Goal: Transaction & Acquisition: Download file/media

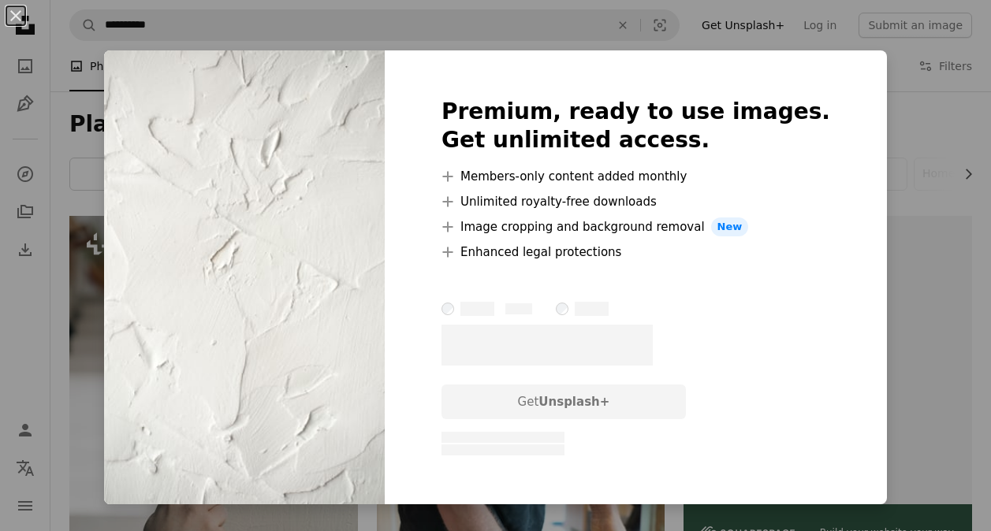
scroll to position [8424, 0]
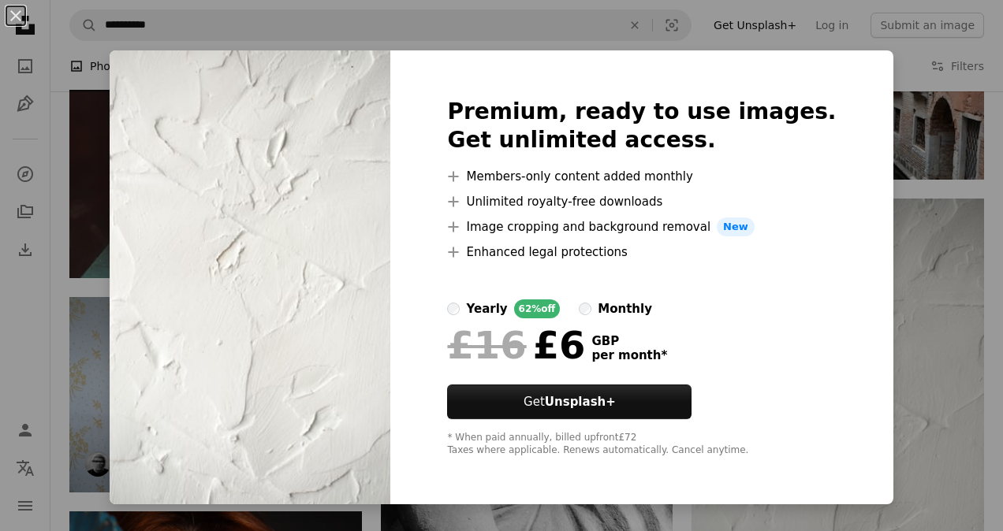
drag, startPoint x: 12, startPoint y: 8, endPoint x: 338, endPoint y: 260, distance: 412.6
click at [13, 8] on button "An X shape" at bounding box center [15, 15] width 19 height 19
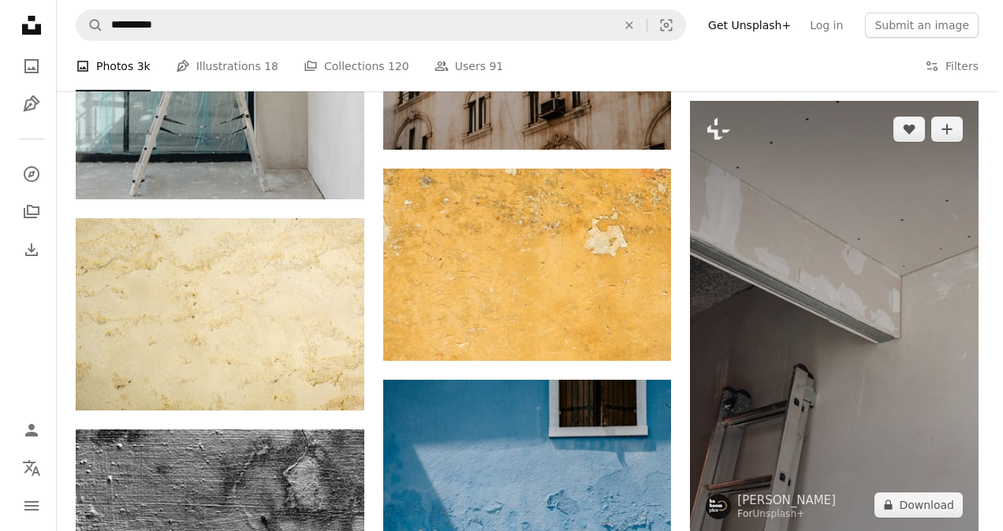
scroll to position [10553, 0]
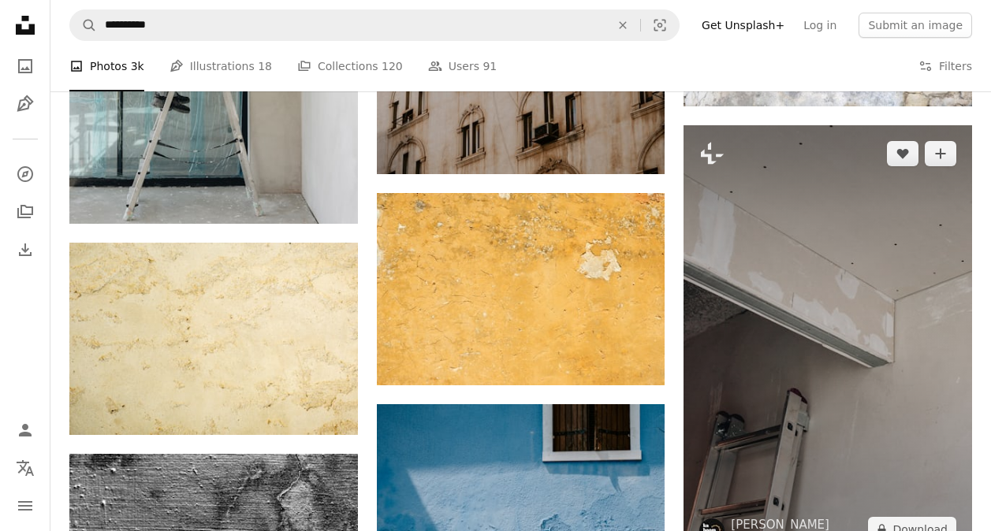
click at [847, 419] on img at bounding box center [828, 341] width 289 height 432
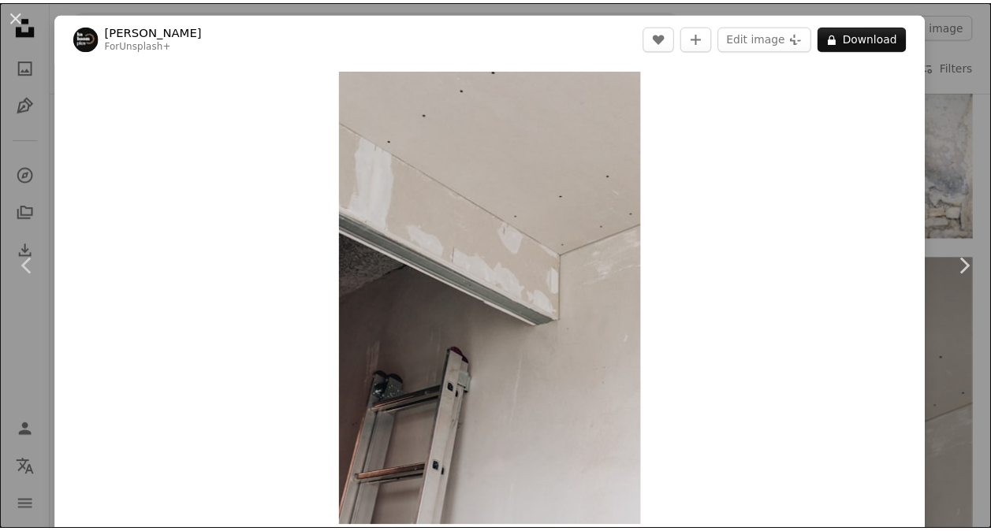
scroll to position [158, 0]
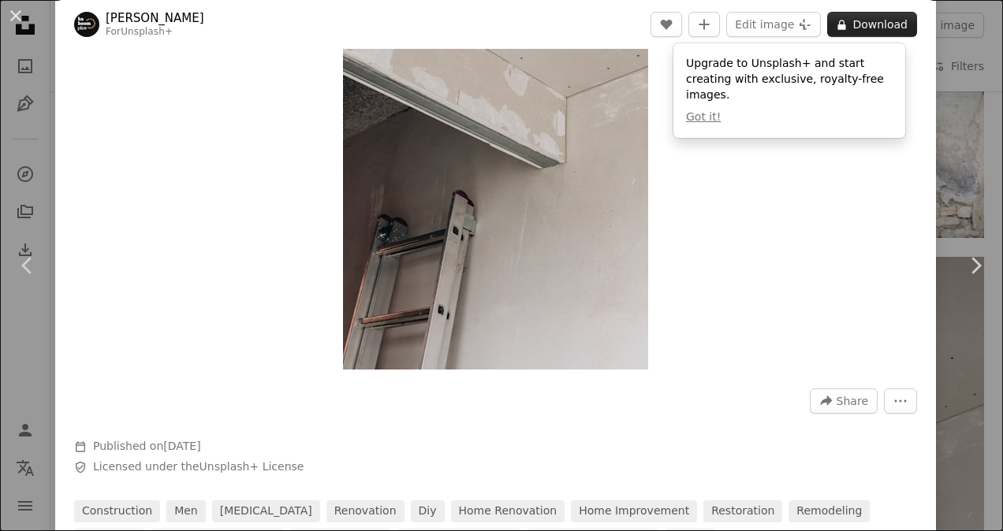
click at [852, 26] on button "A lock Download" at bounding box center [872, 24] width 90 height 25
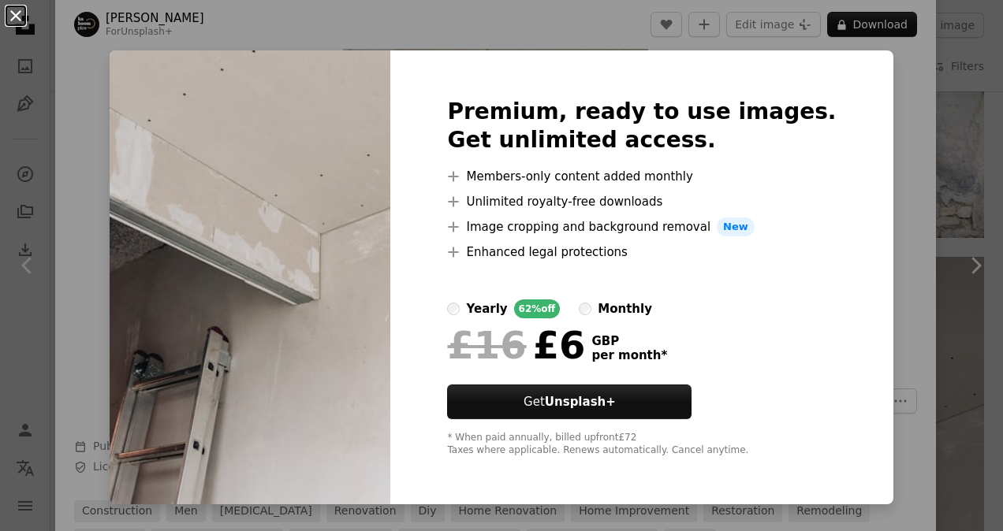
click at [19, 13] on button "An X shape" at bounding box center [15, 15] width 19 height 19
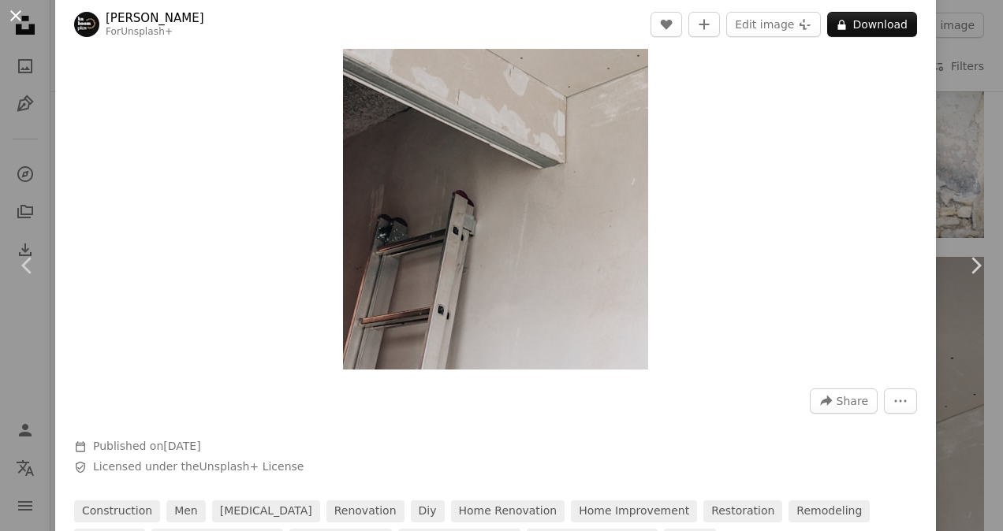
click at [17, 12] on button "An X shape" at bounding box center [15, 15] width 19 height 19
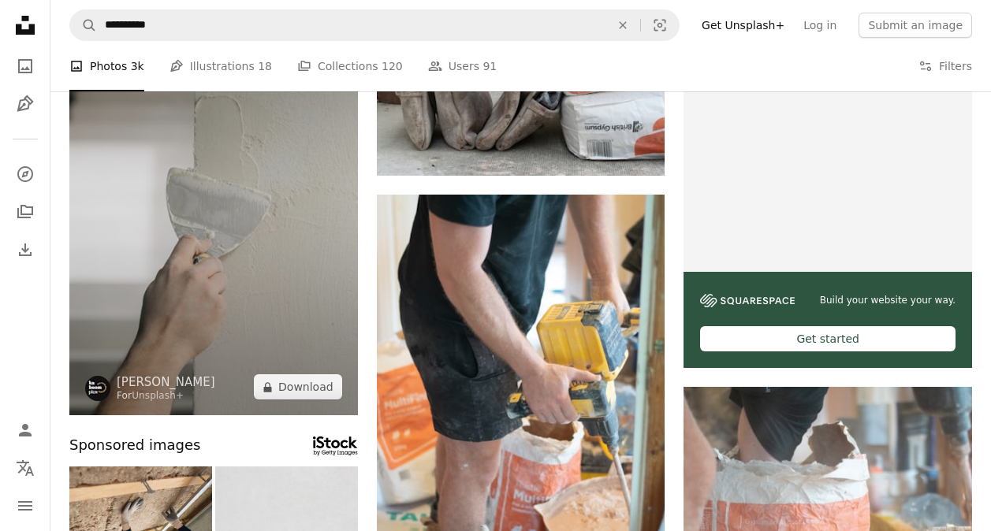
scroll to position [237, 0]
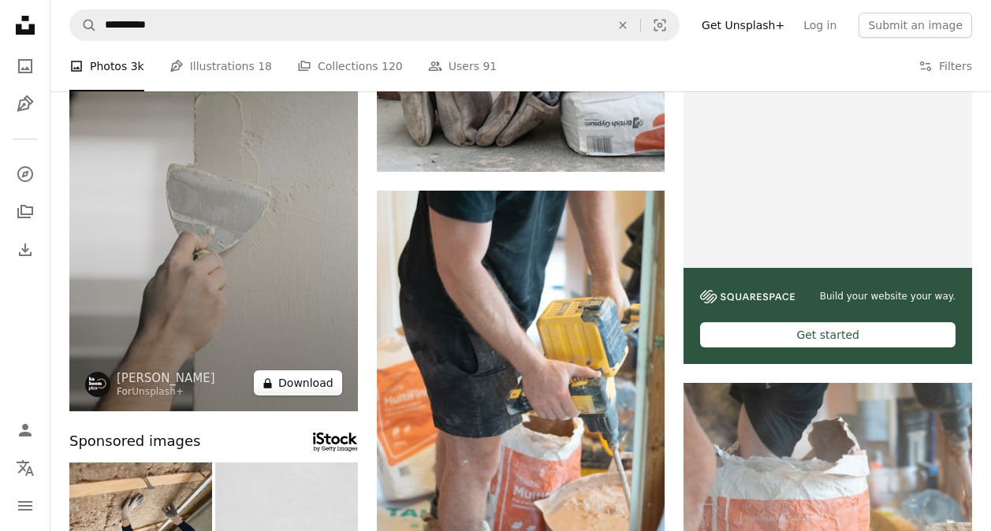
click at [316, 390] on button "A lock Download" at bounding box center [298, 383] width 88 height 25
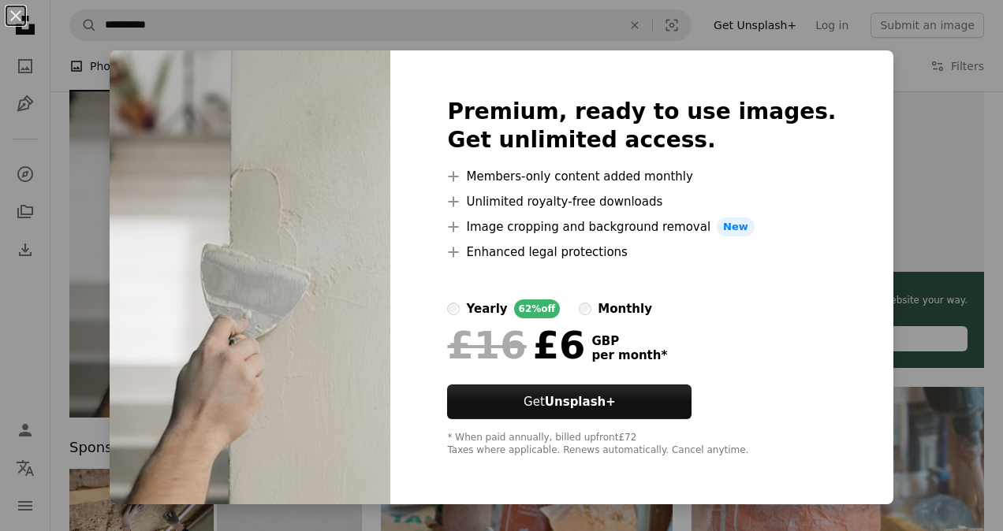
click at [827, 62] on div "Premium, ready to use images. Get unlimited access. A plus sign Members-only co…" at bounding box center [641, 277] width 502 height 454
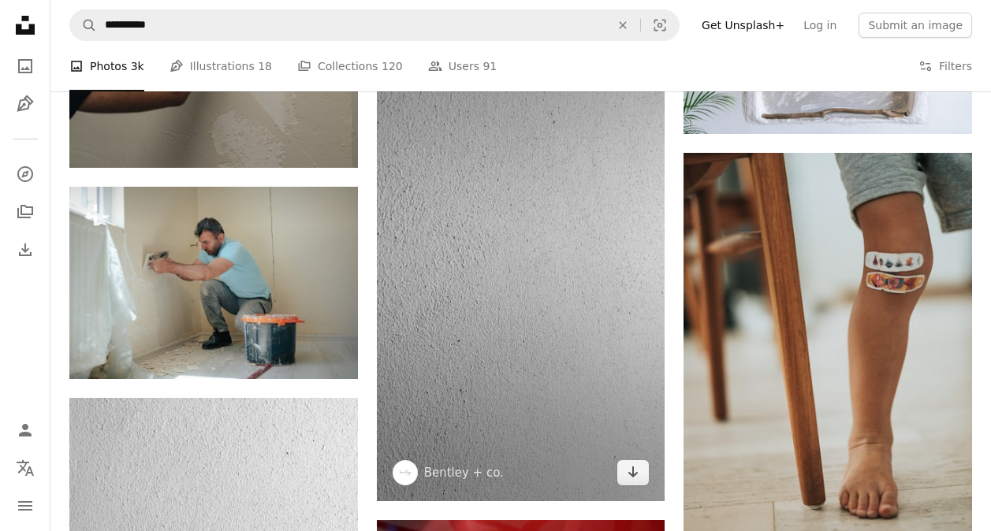
scroll to position [1577, 0]
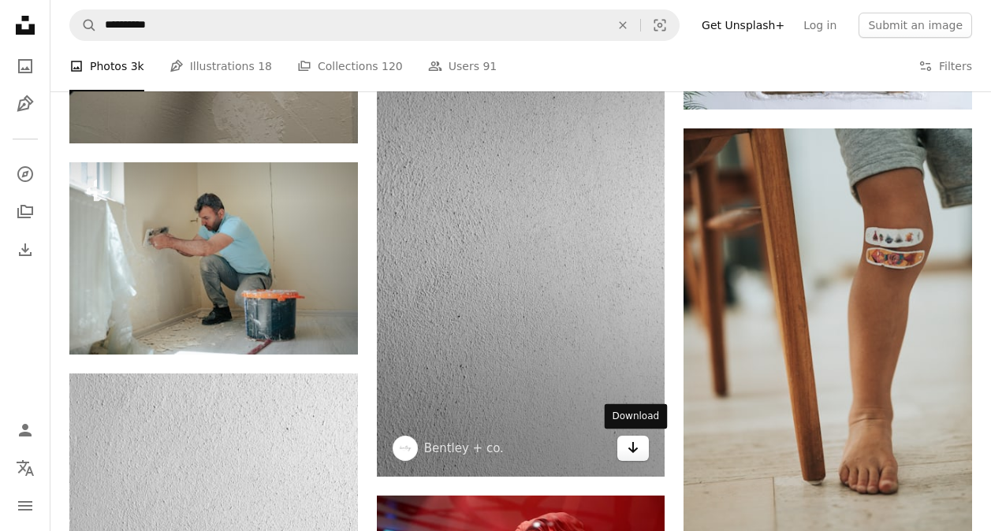
click at [636, 453] on icon "Arrow pointing down" at bounding box center [633, 447] width 13 height 19
